Goal: Task Accomplishment & Management: Manage account settings

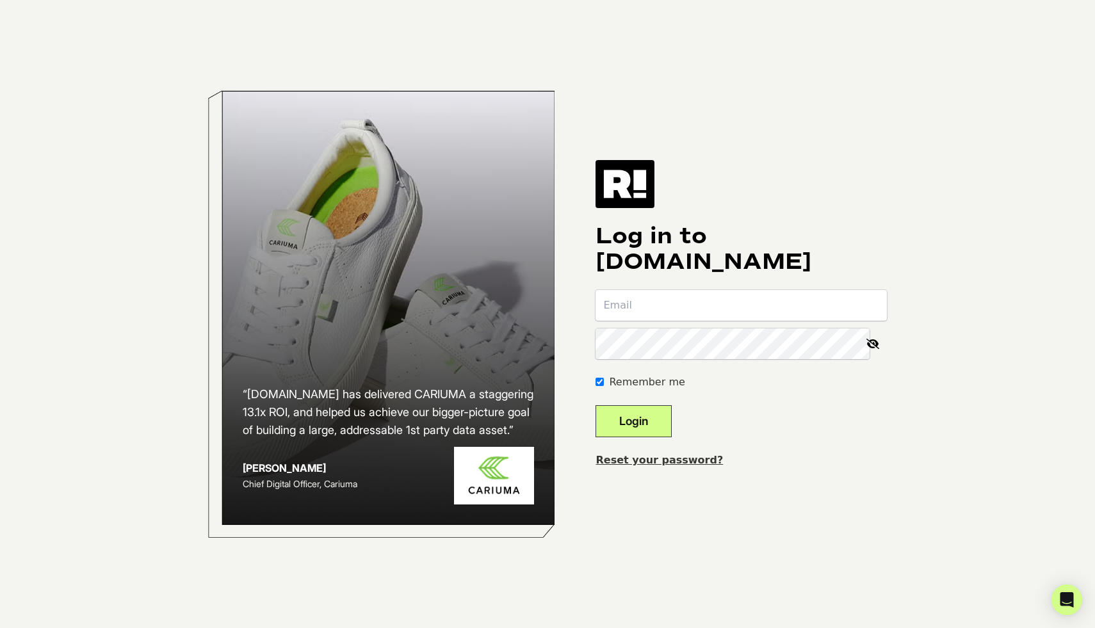
click at [660, 302] on input "email" at bounding box center [741, 305] width 291 height 31
type input "simon@podcompany.com"
click at [652, 427] on button "Login" at bounding box center [634, 421] width 76 height 32
click at [665, 302] on input "email" at bounding box center [741, 305] width 291 height 31
type input "[PERSON_NAME][EMAIL_ADDRESS][DOMAIN_NAME]"
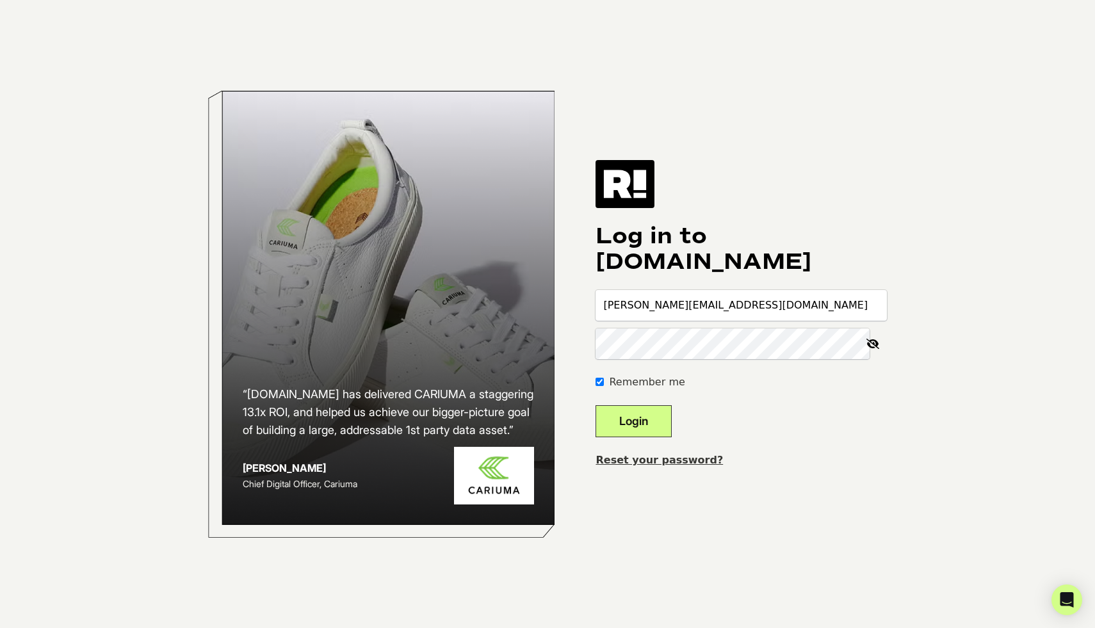
click at [656, 422] on button "Login" at bounding box center [634, 421] width 76 height 32
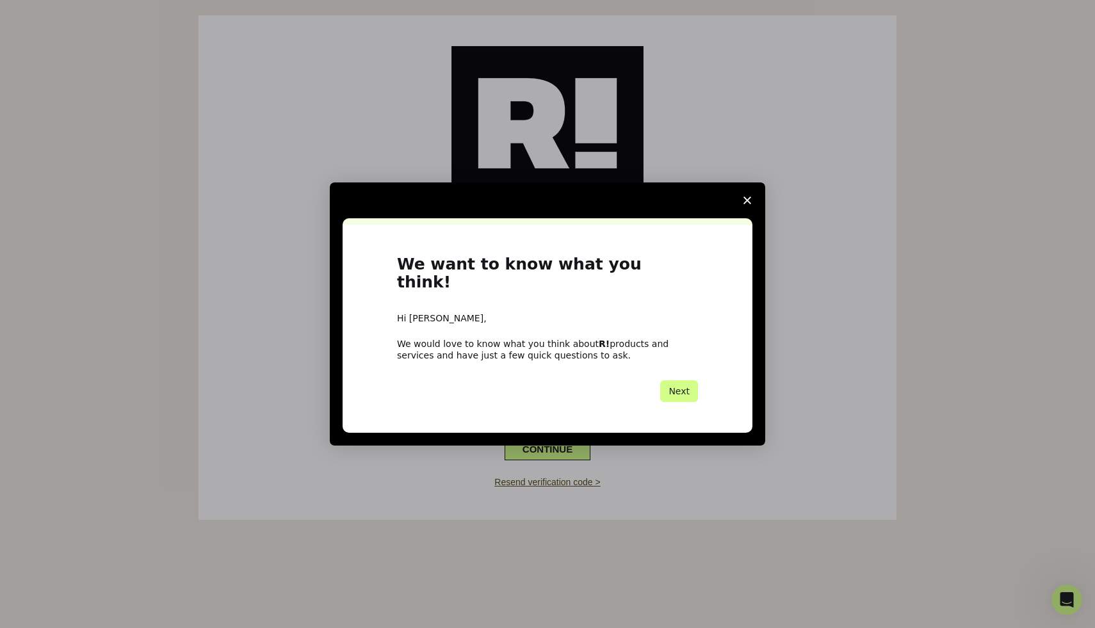
click at [745, 204] on span "Close survey" at bounding box center [747, 200] width 36 height 36
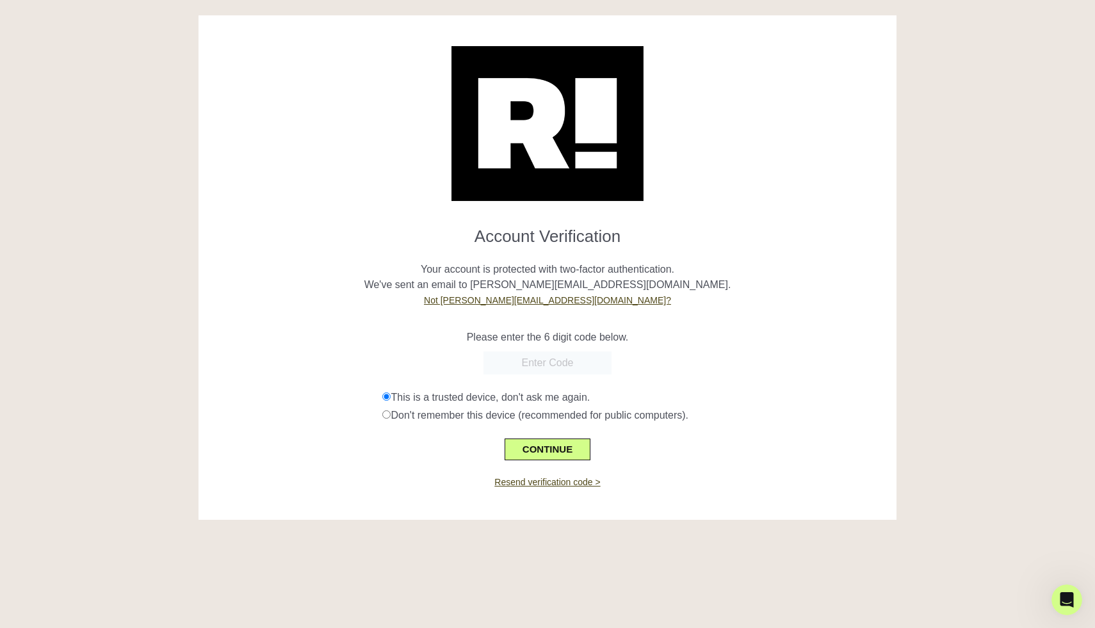
click at [550, 368] on input "text" at bounding box center [547, 363] width 128 height 23
paste input "283229"
type input "283229"
click at [555, 444] on button "CONTINUE" at bounding box center [548, 450] width 86 height 22
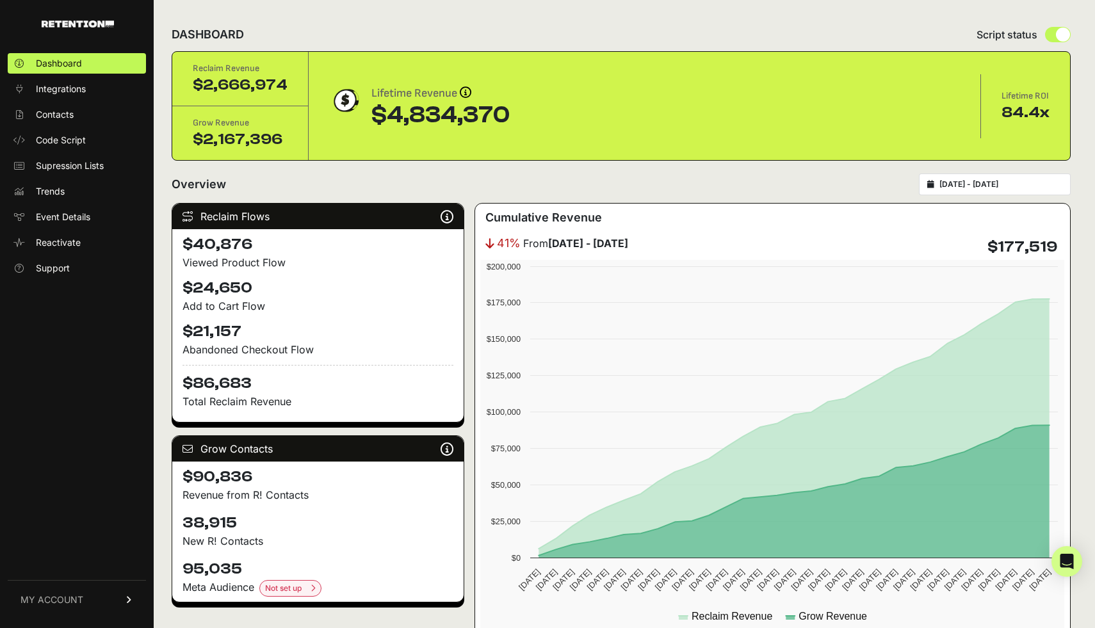
click at [1000, 182] on input "[DATE] - [DATE]" at bounding box center [1000, 184] width 123 height 10
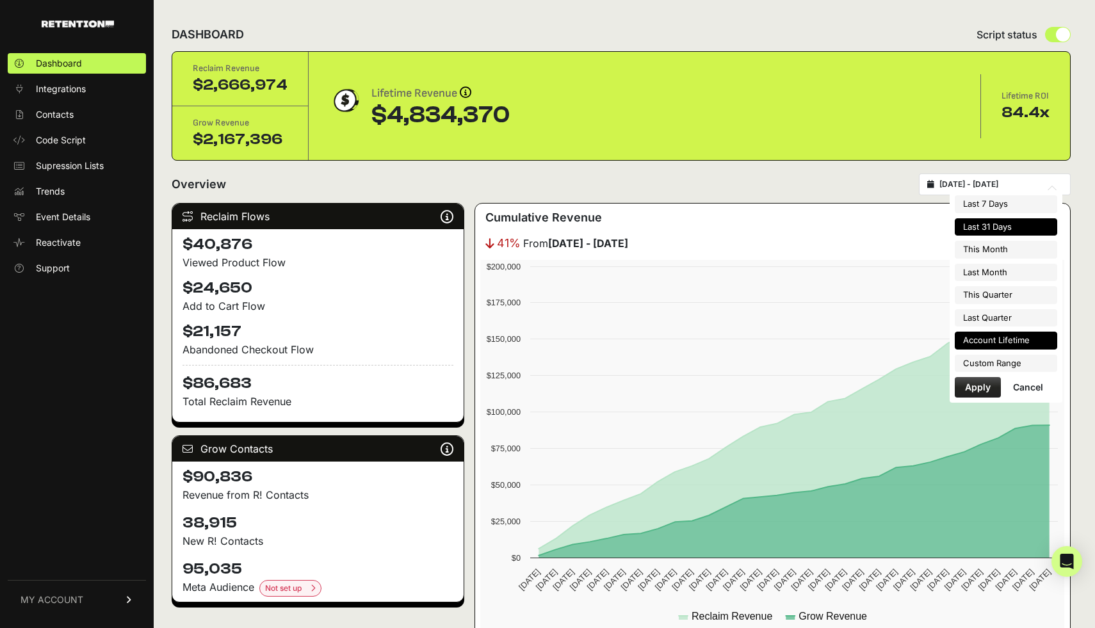
click at [1002, 334] on li "Account Lifetime" at bounding box center [1006, 341] width 102 height 18
type input "[DATE] - [DATE]"
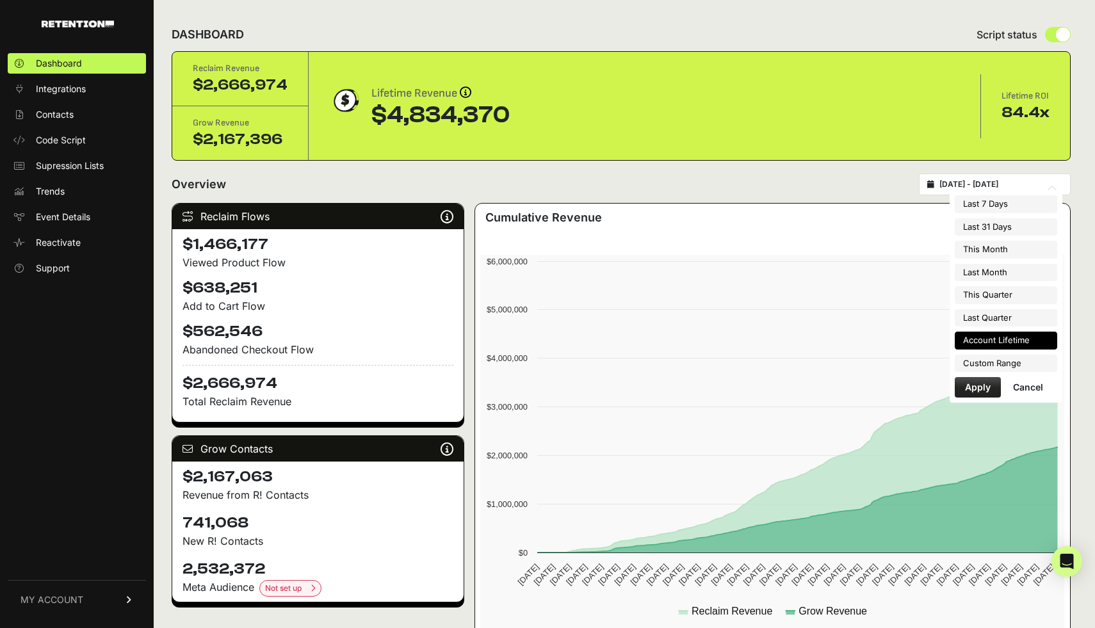
click at [982, 180] on input "2023-08-10 - 2025-08-21" at bounding box center [1000, 184] width 123 height 10
click at [1007, 226] on li "Last 31 Days" at bounding box center [1006, 227] width 102 height 18
type input "2025-07-22 - 2025-08-21"
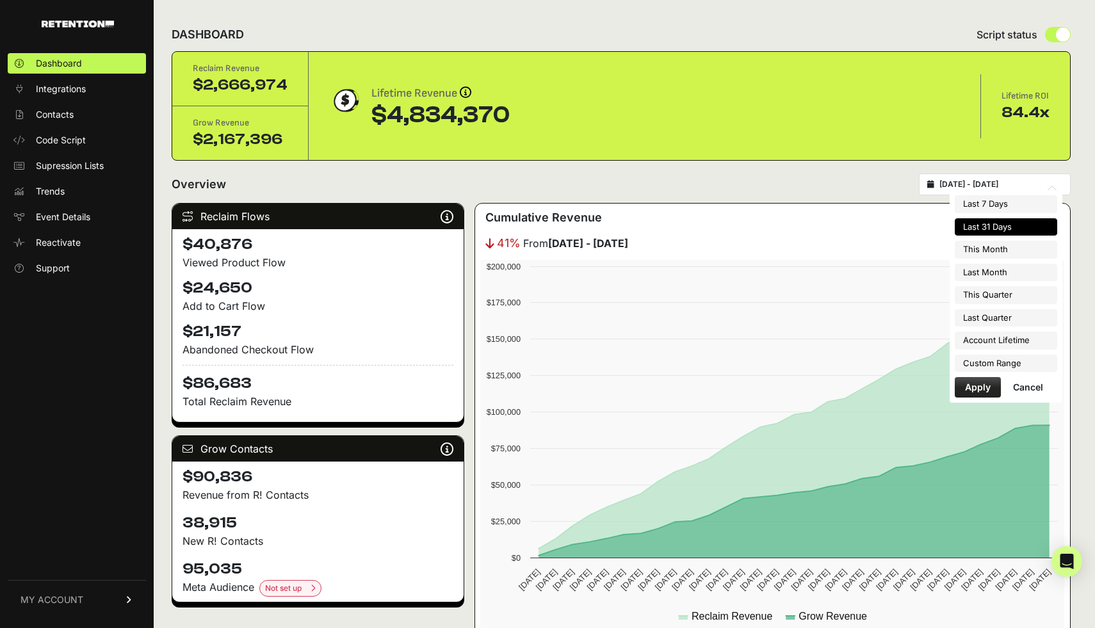
click at [1015, 185] on input "2025-07-22 - 2025-08-21" at bounding box center [1000, 184] width 123 height 10
type input "2025-08-01"
type input "2025-08-31"
type input "2025-07-22"
type input "[DATE]"
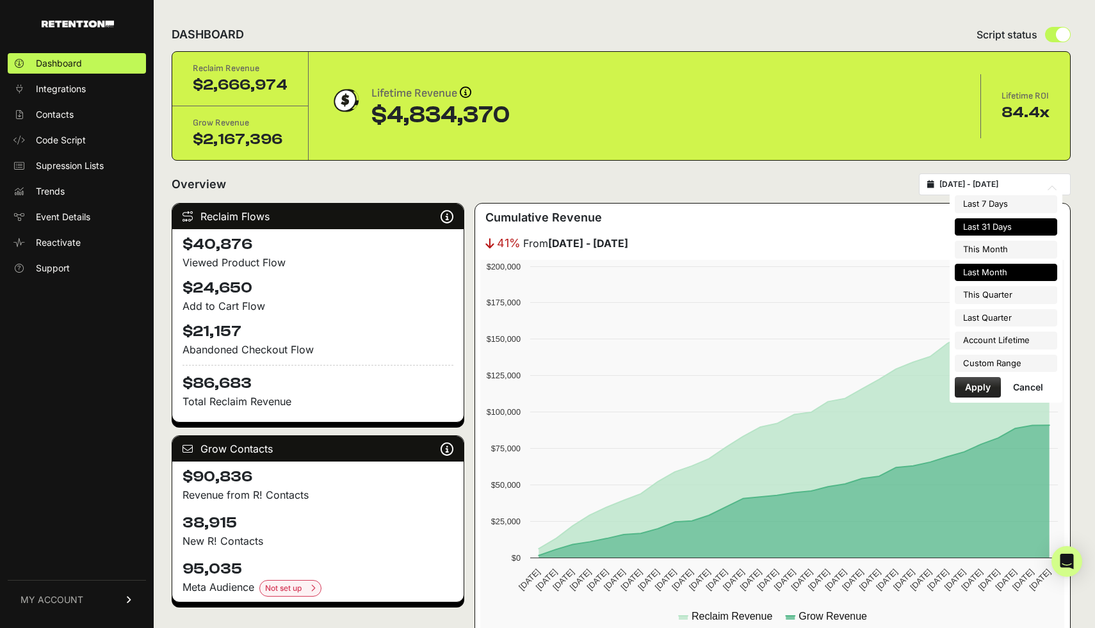
type input "2025-07-01"
type input "2025-07-31"
type input "2025-07-22"
type input "[DATE]"
type input "2025-07-01"
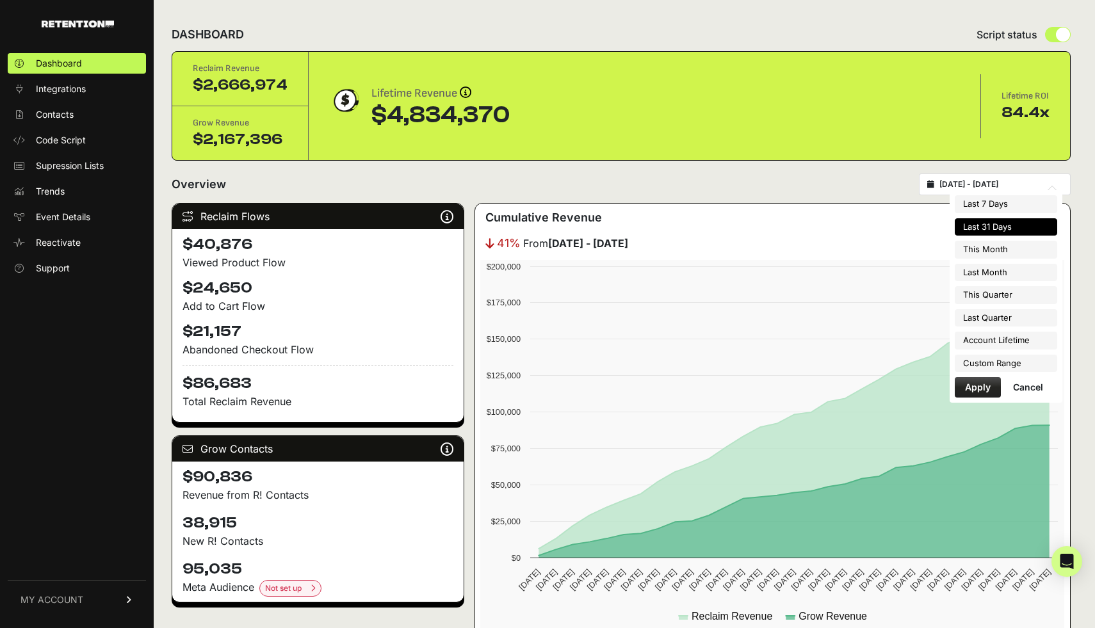
type input "2025-09-30"
type input "2025-07-22"
type input "[DATE]"
type input "2025-04-01"
type input "2025-06-30"
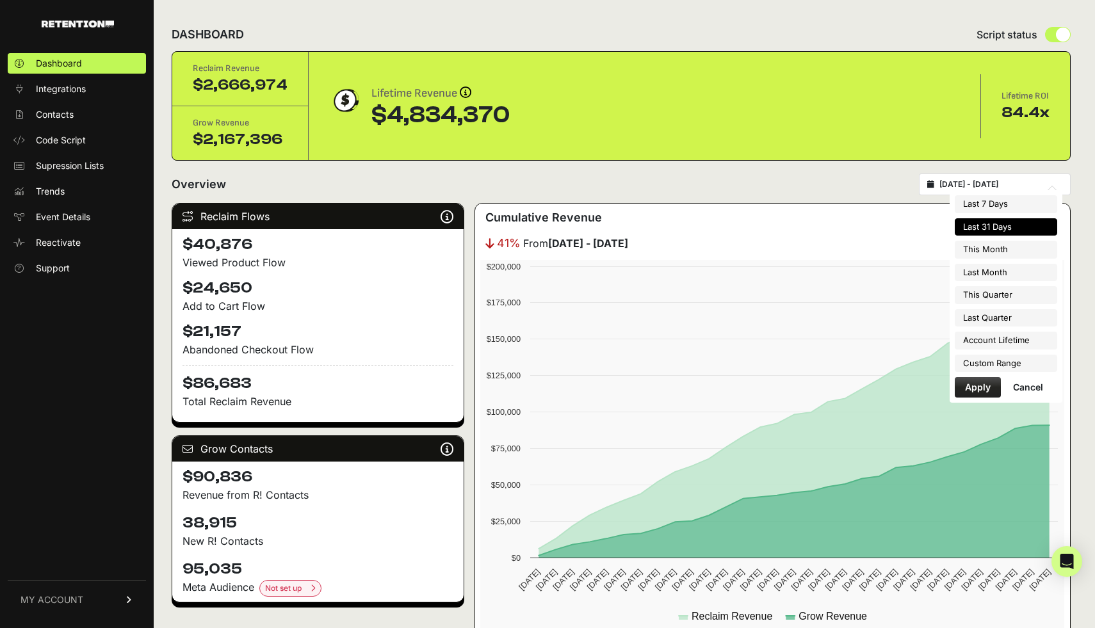
type input "2025-07-22"
type input "[DATE]"
click at [1011, 368] on li "Custom Range" at bounding box center [1006, 364] width 102 height 18
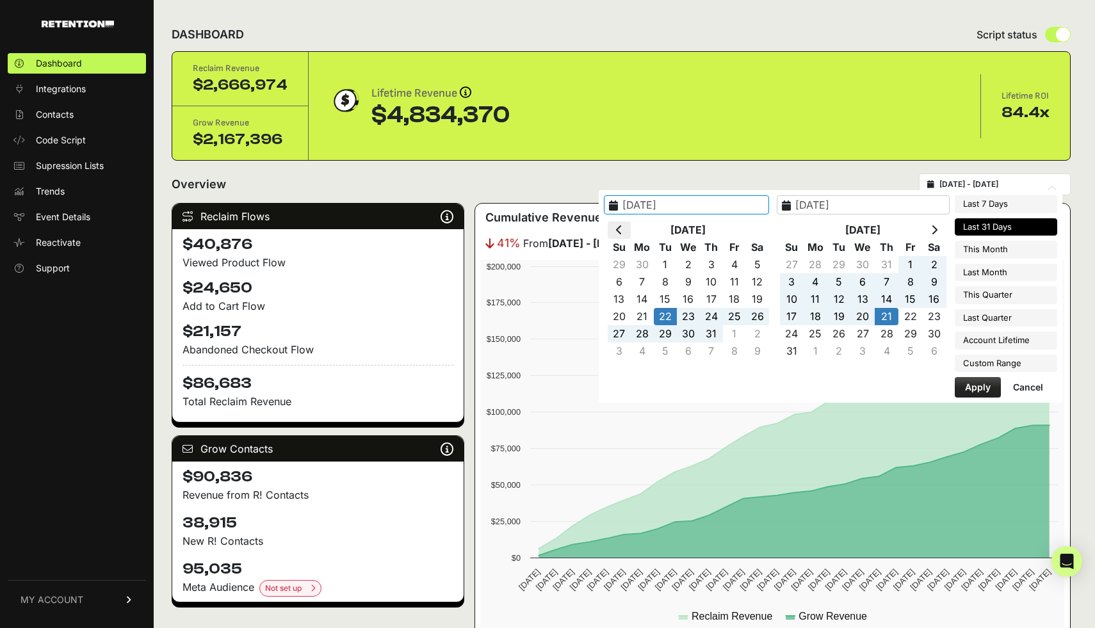
click at [622, 227] on icon at bounding box center [619, 230] width 6 height 10
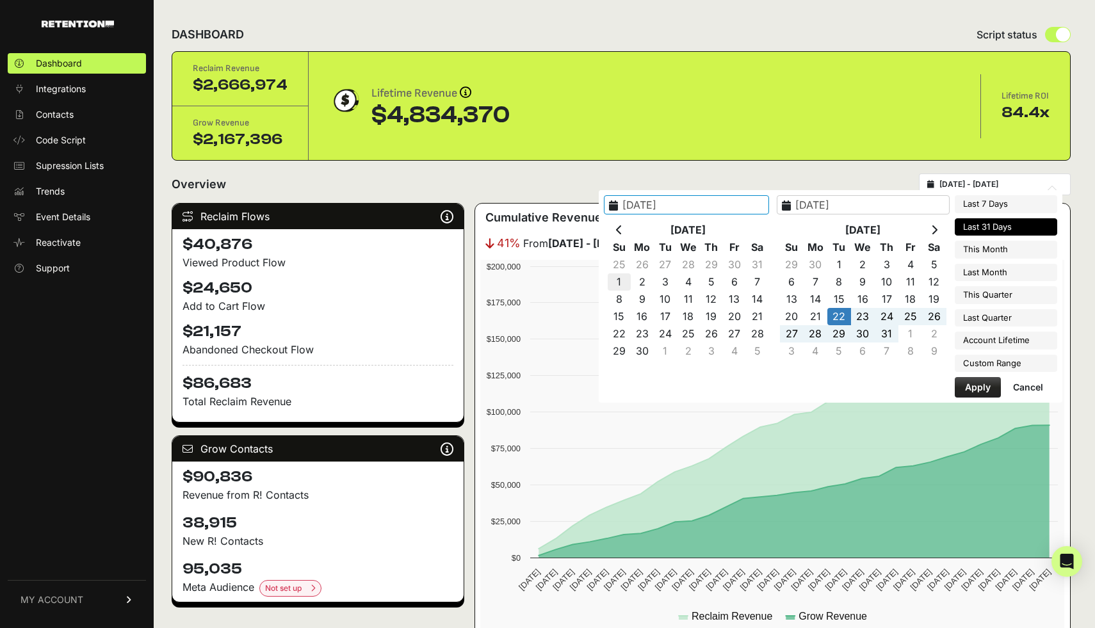
type input "2025-06-01"
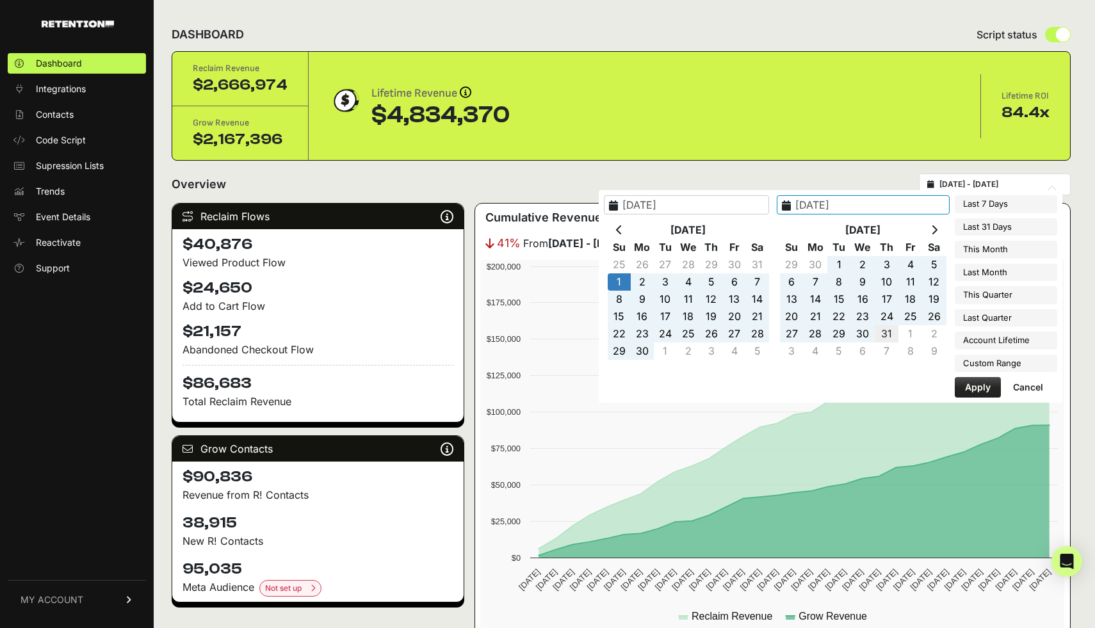
type input "2025-07-31"
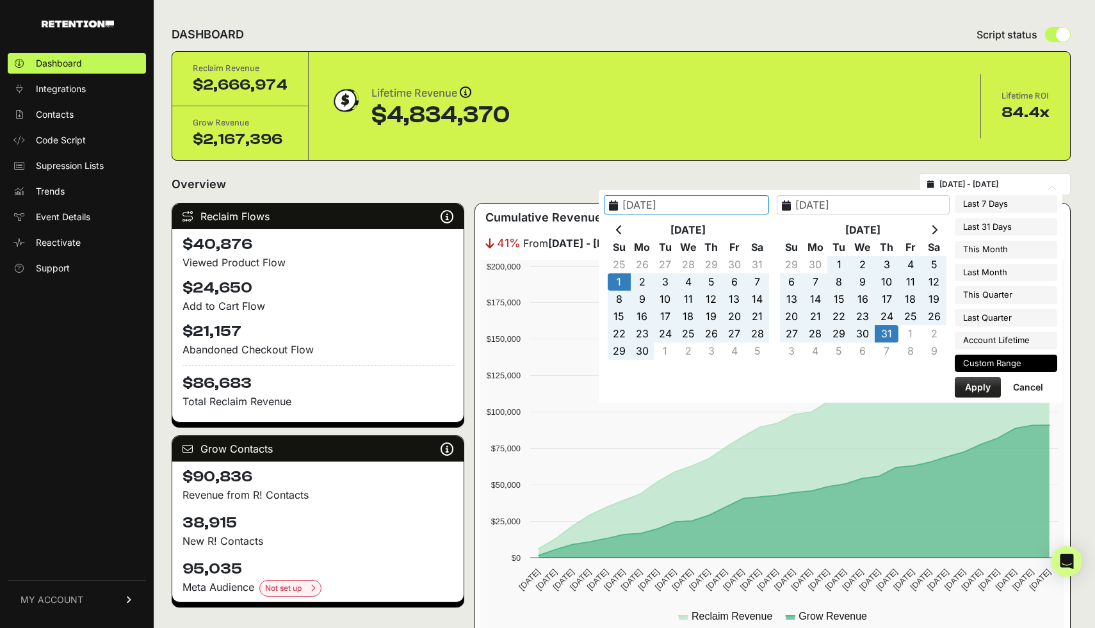
type input "2025-06-01"
click at [977, 384] on button "Apply" at bounding box center [978, 387] width 46 height 20
type input "2025-06-01 - 2025-07-31"
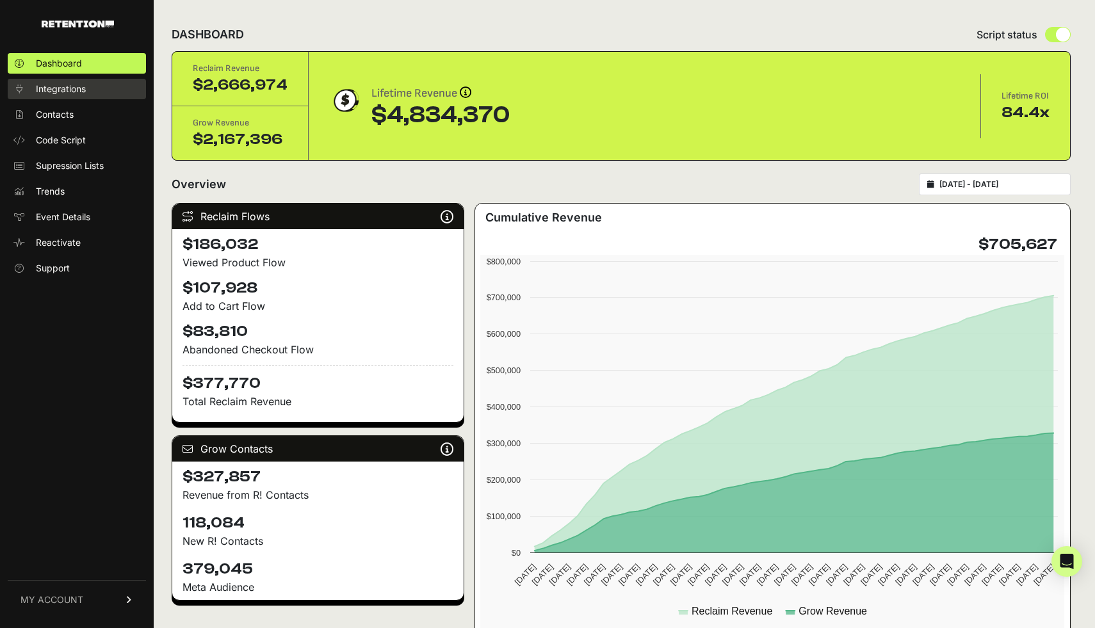
click at [60, 87] on span "Integrations" at bounding box center [61, 89] width 50 height 13
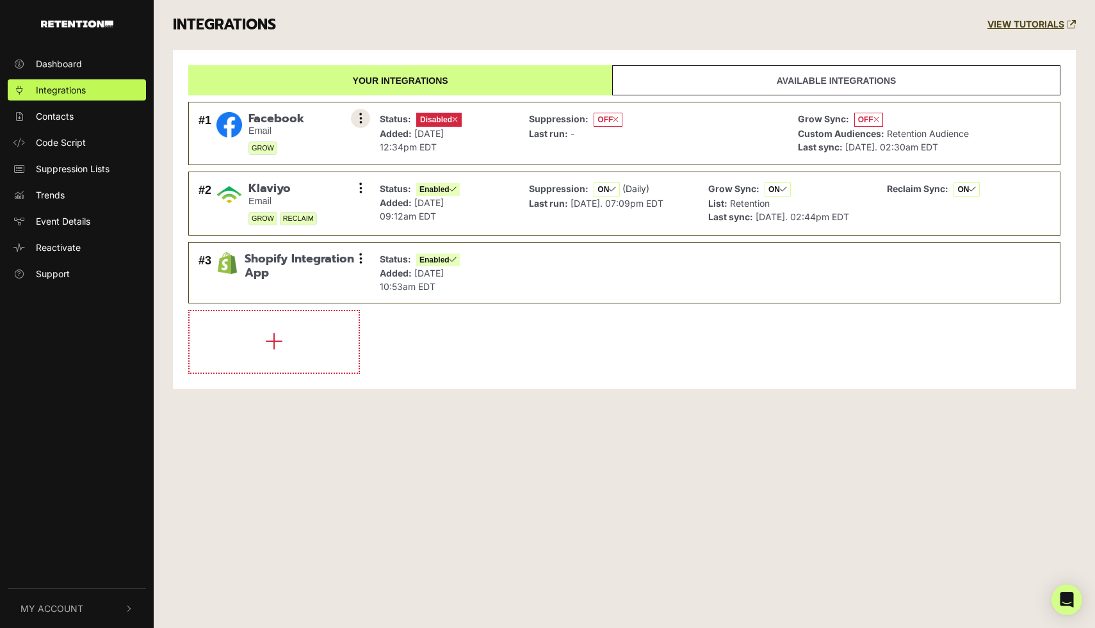
click at [359, 115] on icon at bounding box center [360, 118] width 3 height 13
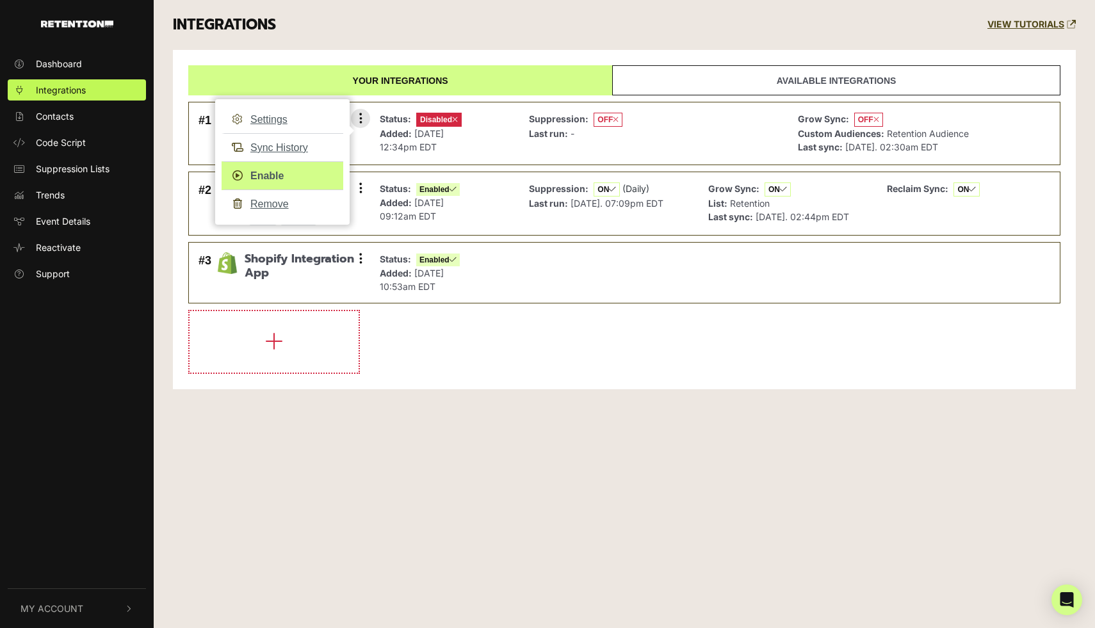
click at [277, 174] on link "Enable" at bounding box center [283, 175] width 122 height 29
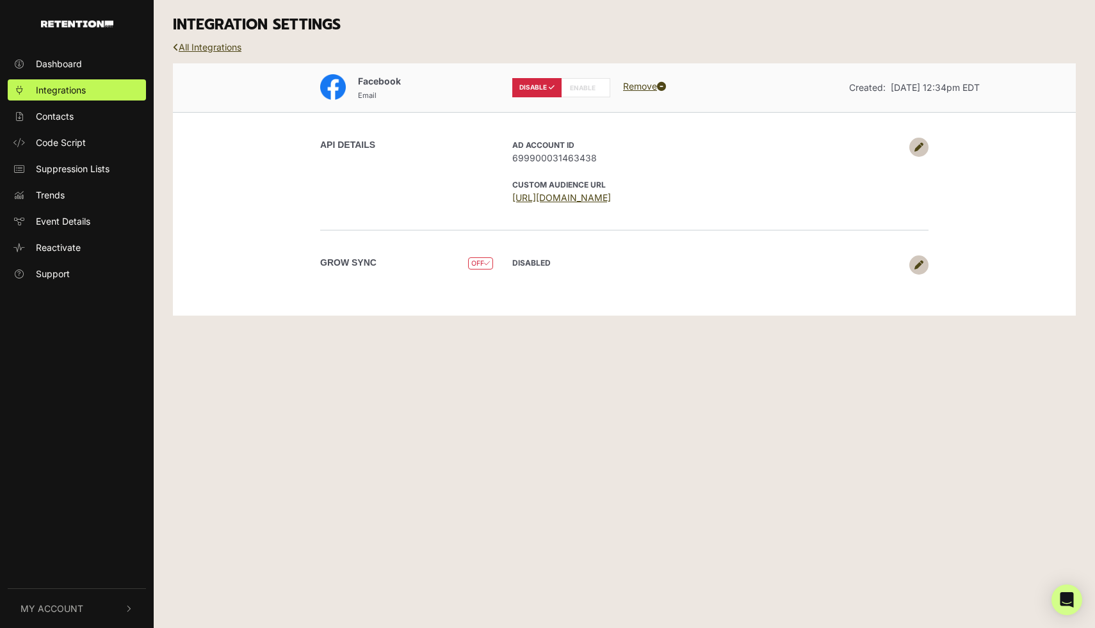
click at [916, 264] on icon at bounding box center [918, 265] width 9 height 9
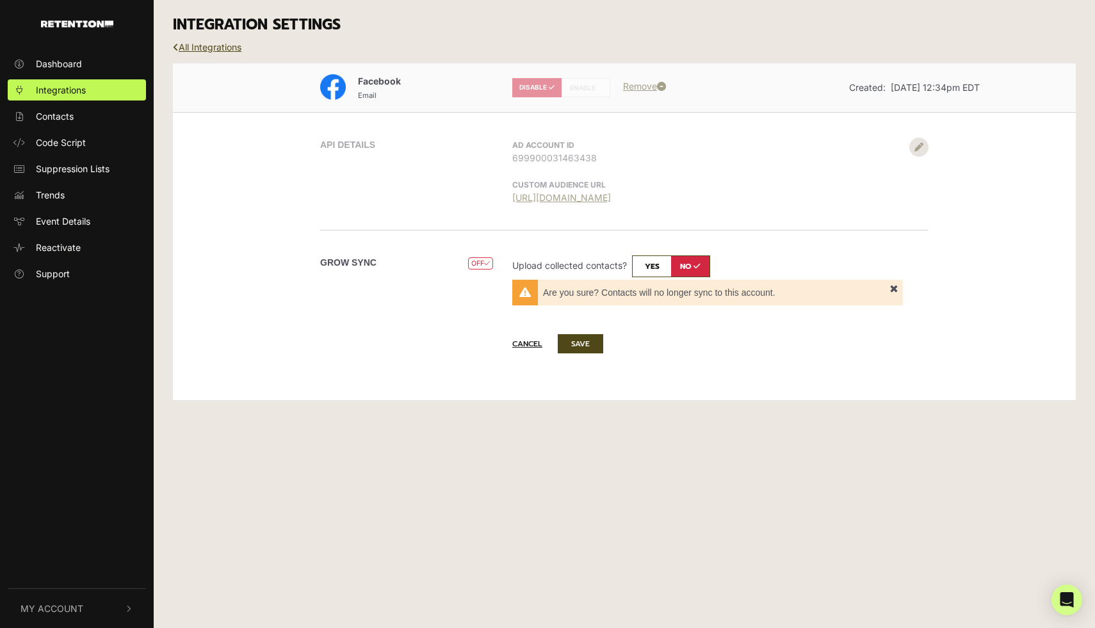
click at [654, 263] on input "checkbox" at bounding box center [671, 266] width 78 height 22
checkbox input "true"
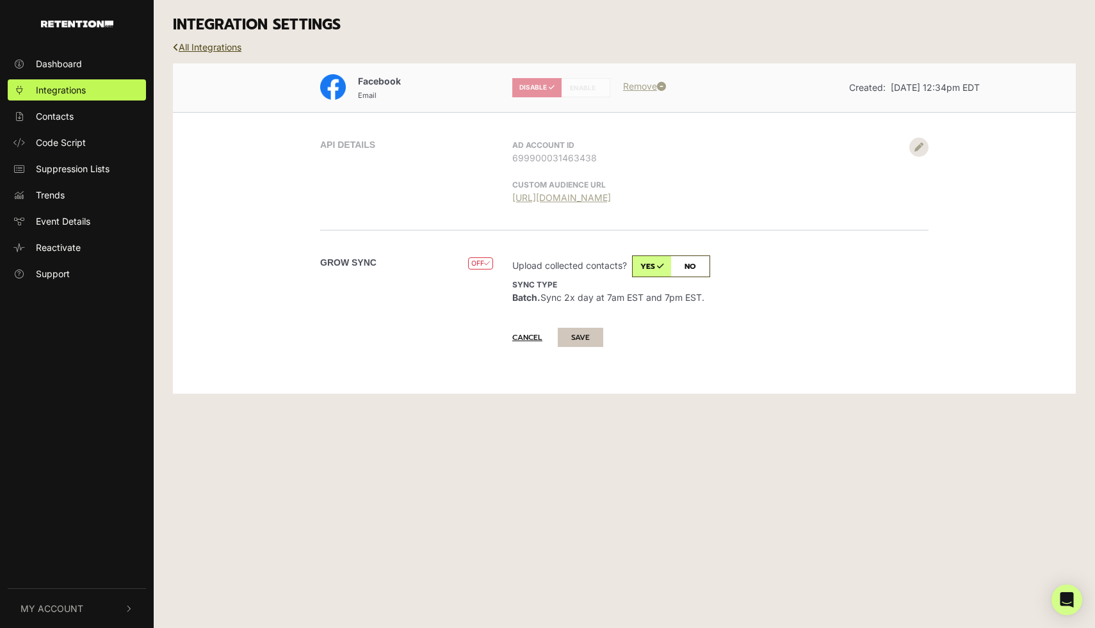
click at [579, 328] on button "SAVE" at bounding box center [580, 337] width 45 height 19
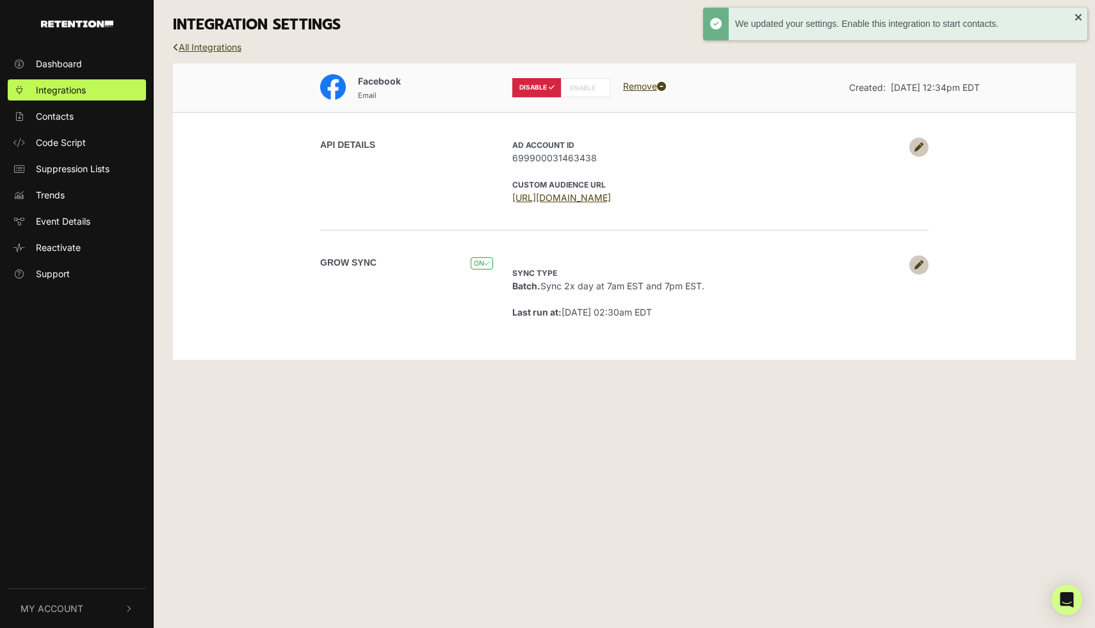
click at [572, 86] on label "ENABLE" at bounding box center [585, 87] width 49 height 19
click at [590, 87] on label "ENABLE" at bounding box center [585, 87] width 49 height 19
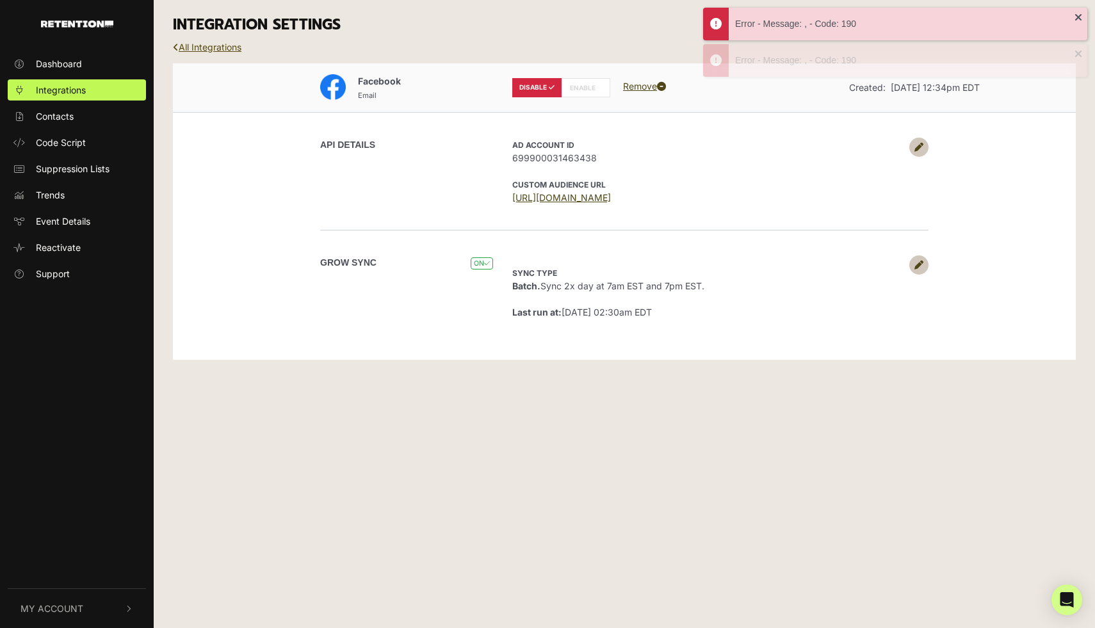
click at [216, 43] on link "All Integrations" at bounding box center [207, 47] width 69 height 11
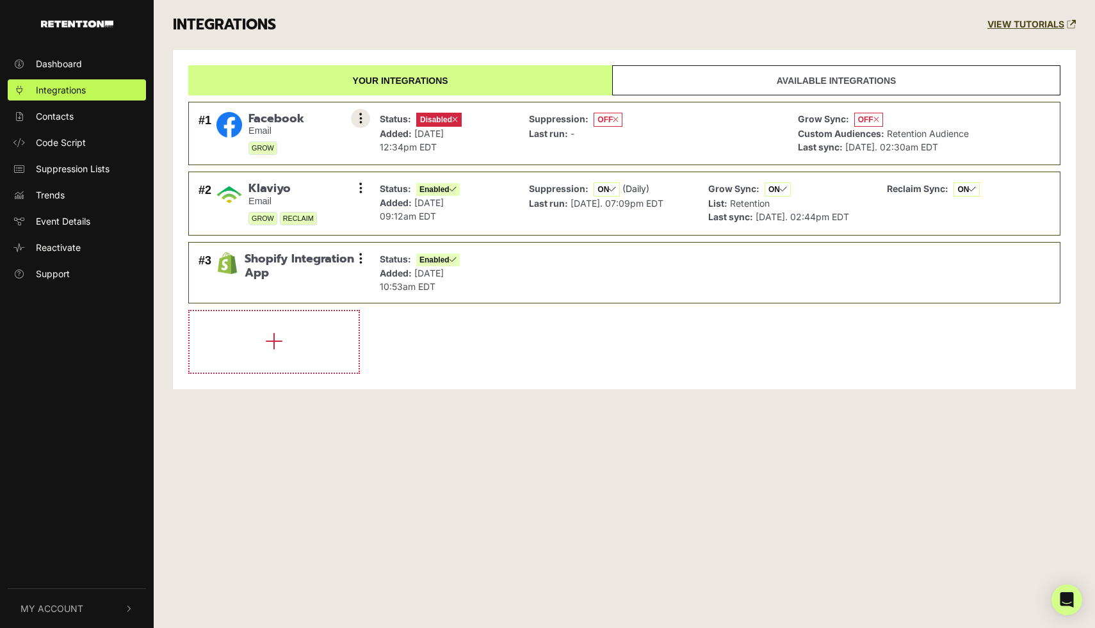
click at [357, 118] on button at bounding box center [360, 118] width 19 height 19
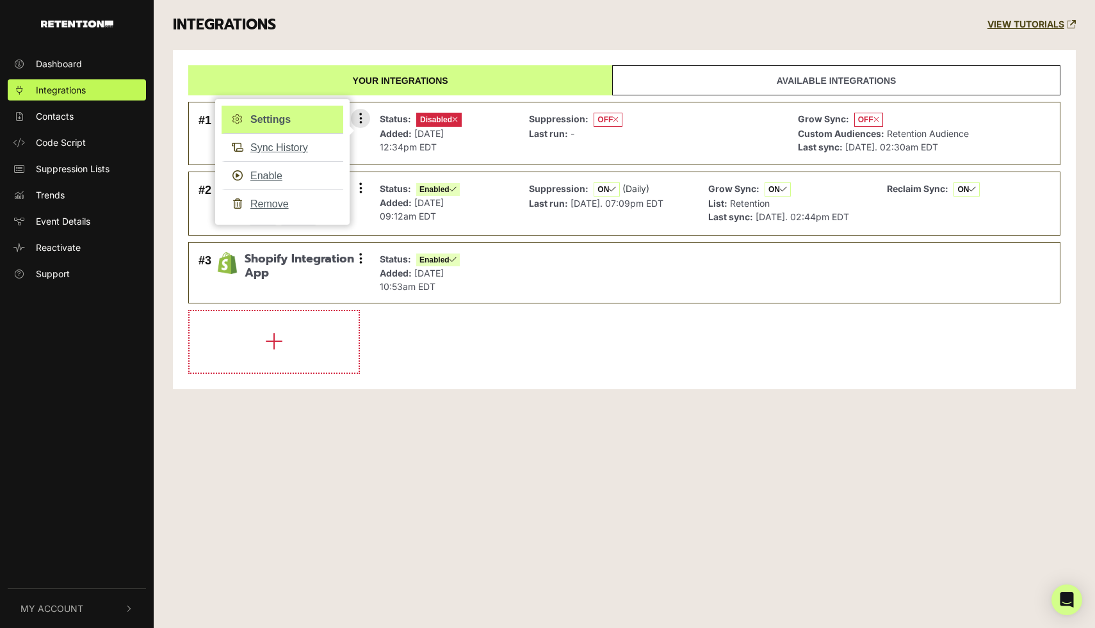
click at [279, 117] on link "Settings" at bounding box center [283, 120] width 122 height 28
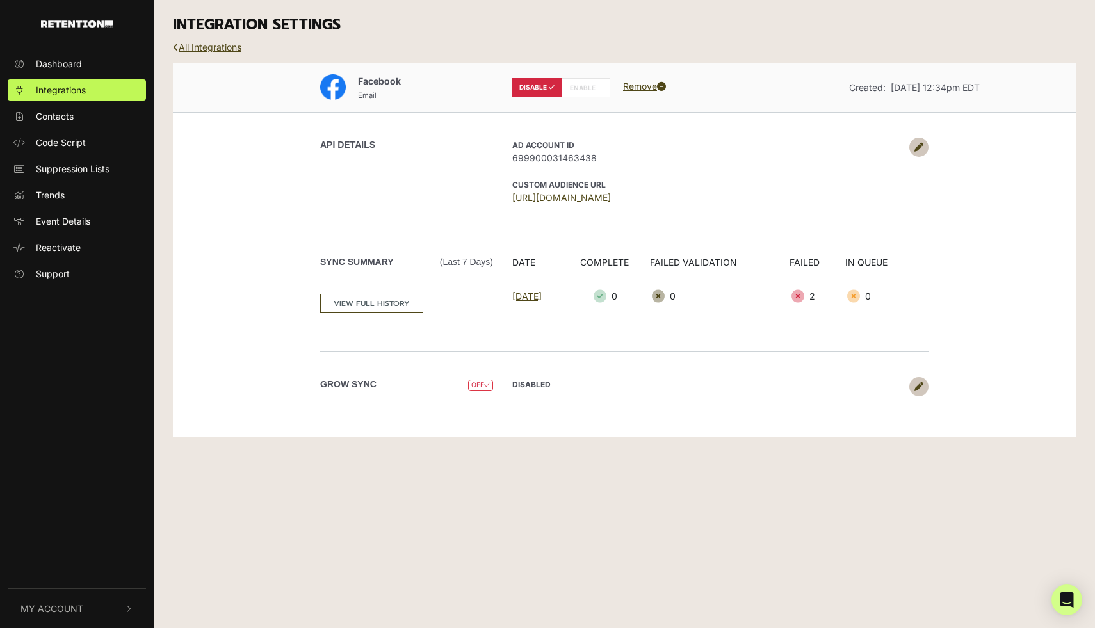
click at [917, 146] on icon at bounding box center [918, 147] width 9 height 9
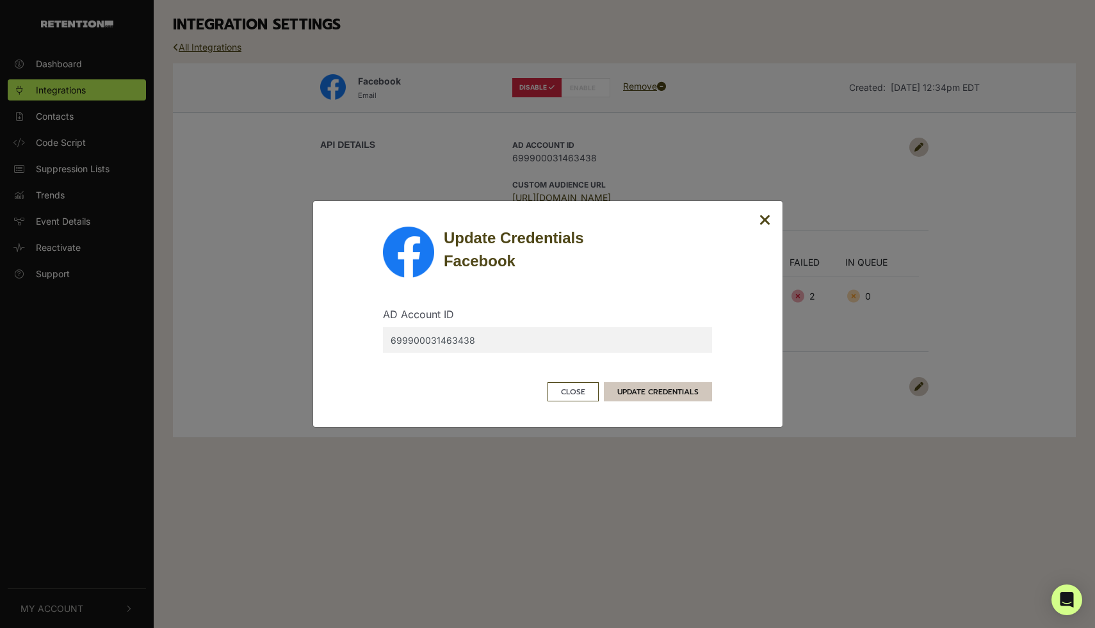
click at [661, 394] on button "UPDATE CREDENTIALS" at bounding box center [658, 391] width 108 height 19
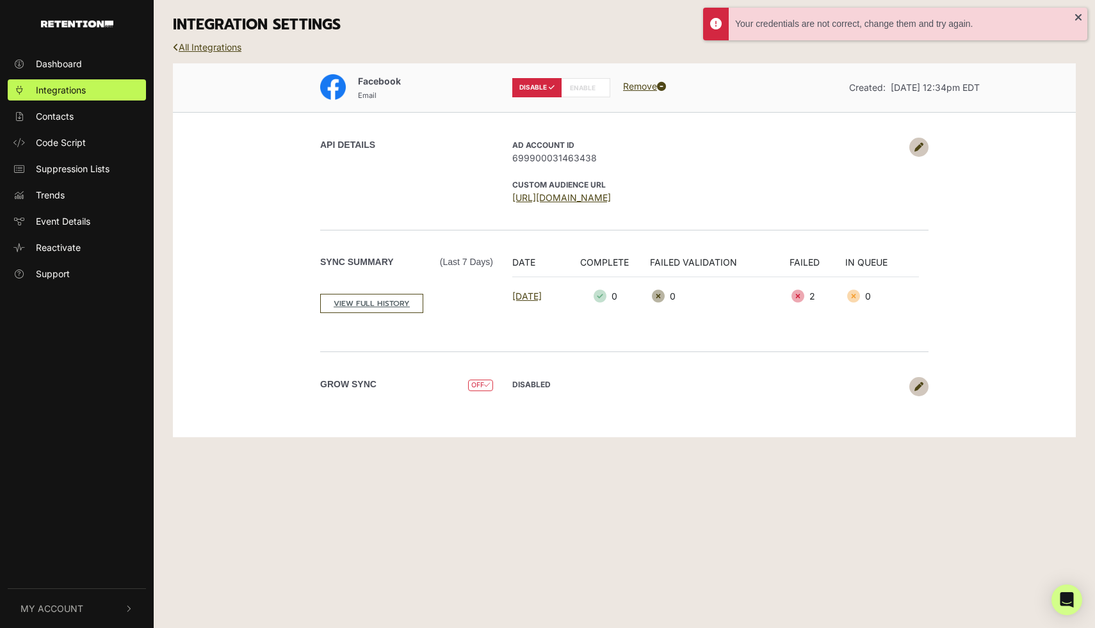
click at [918, 146] on icon at bounding box center [918, 147] width 9 height 9
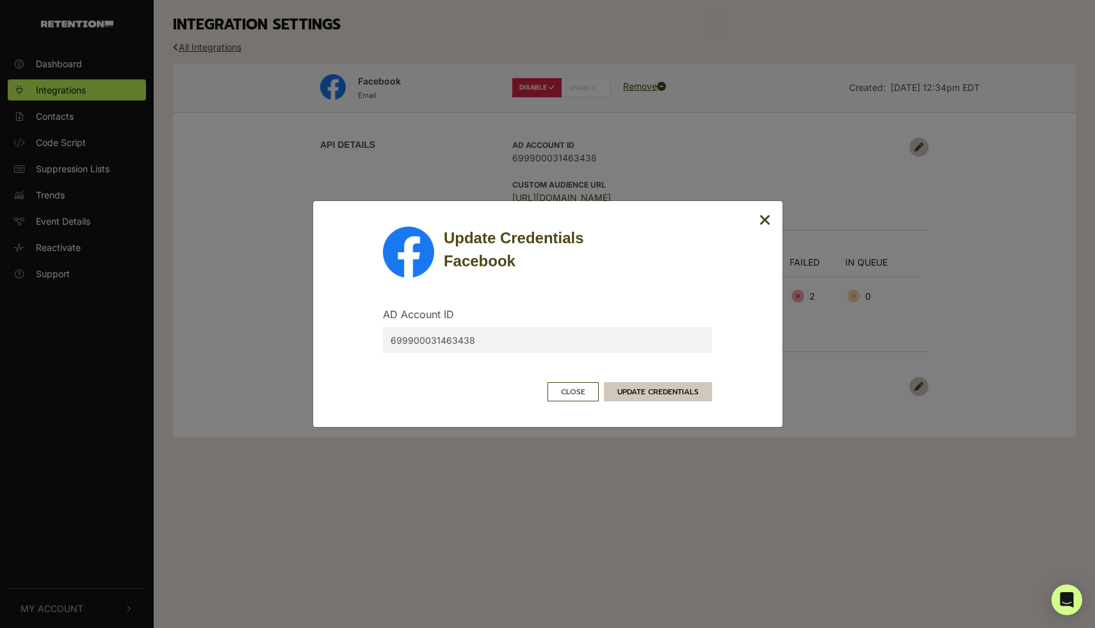
click at [644, 394] on button "UPDATE CREDENTIALS" at bounding box center [658, 391] width 108 height 19
